Goal: Find specific page/section: Find specific page/section

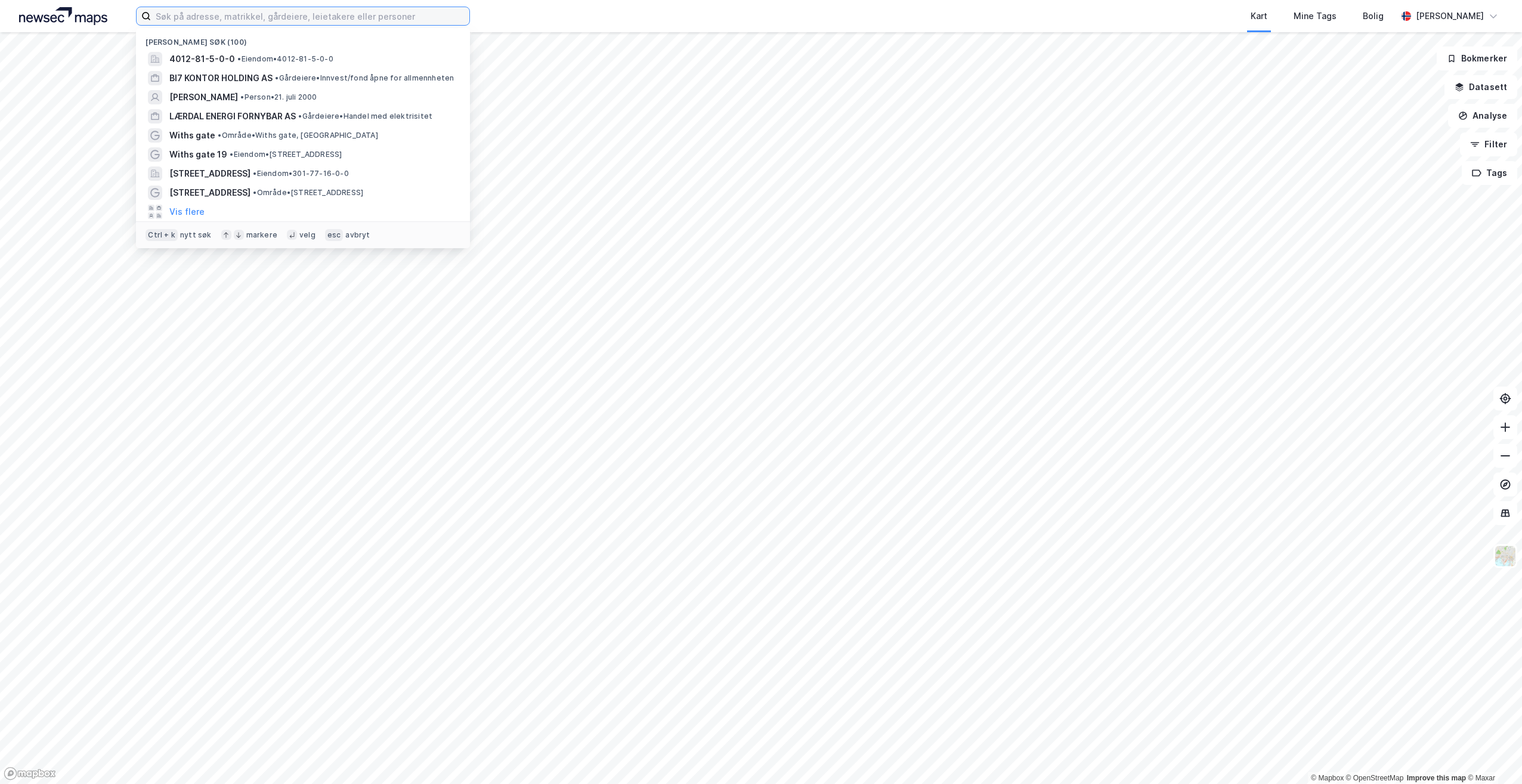
click at [283, 15] on input at bounding box center [309, 16] width 318 height 18
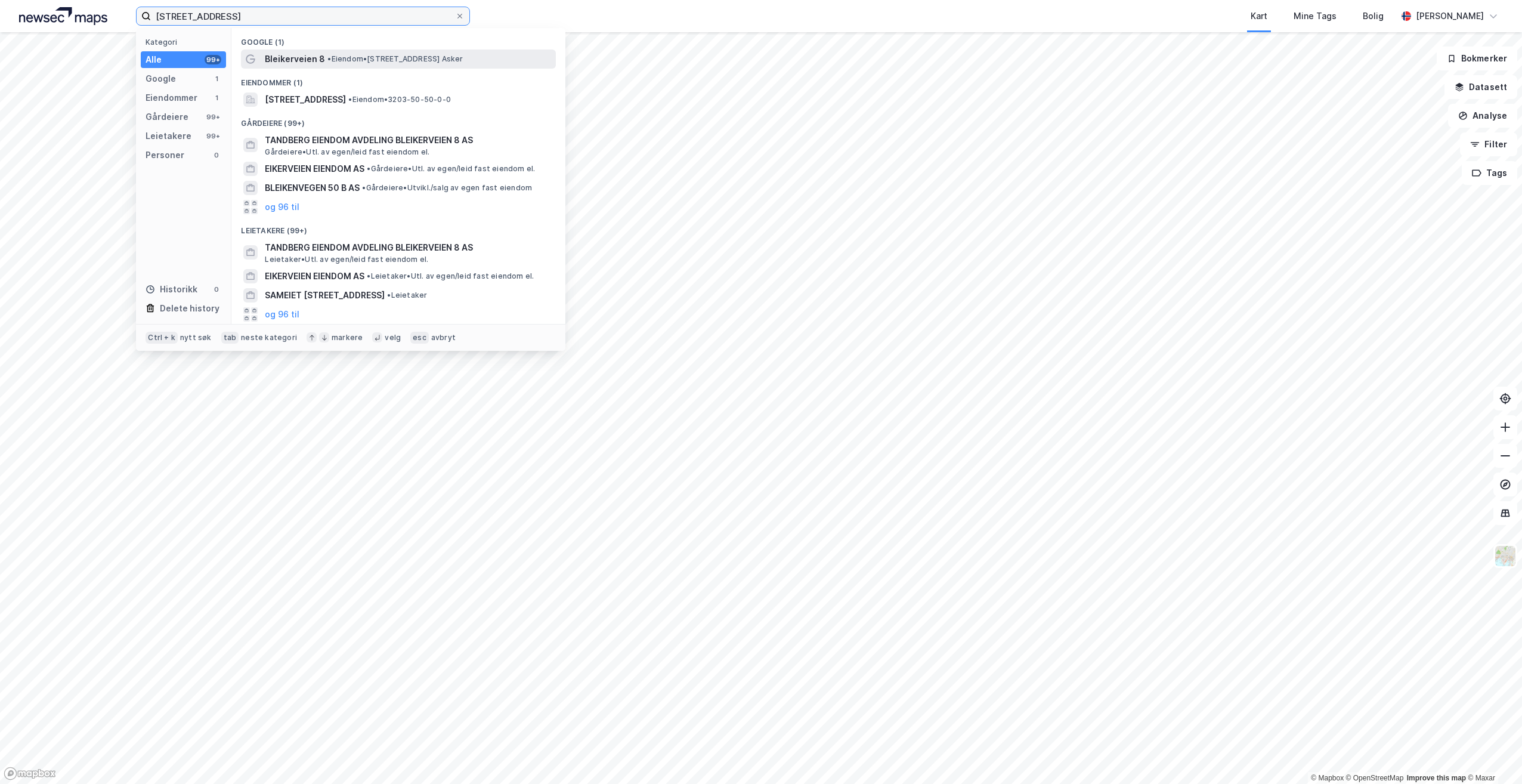
type input "[STREET_ADDRESS]"
click at [339, 59] on span "• Eiendom • [STREET_ADDRESS] Asker" at bounding box center [395, 59] width 135 height 10
